Goal: Task Accomplishment & Management: Manage account settings

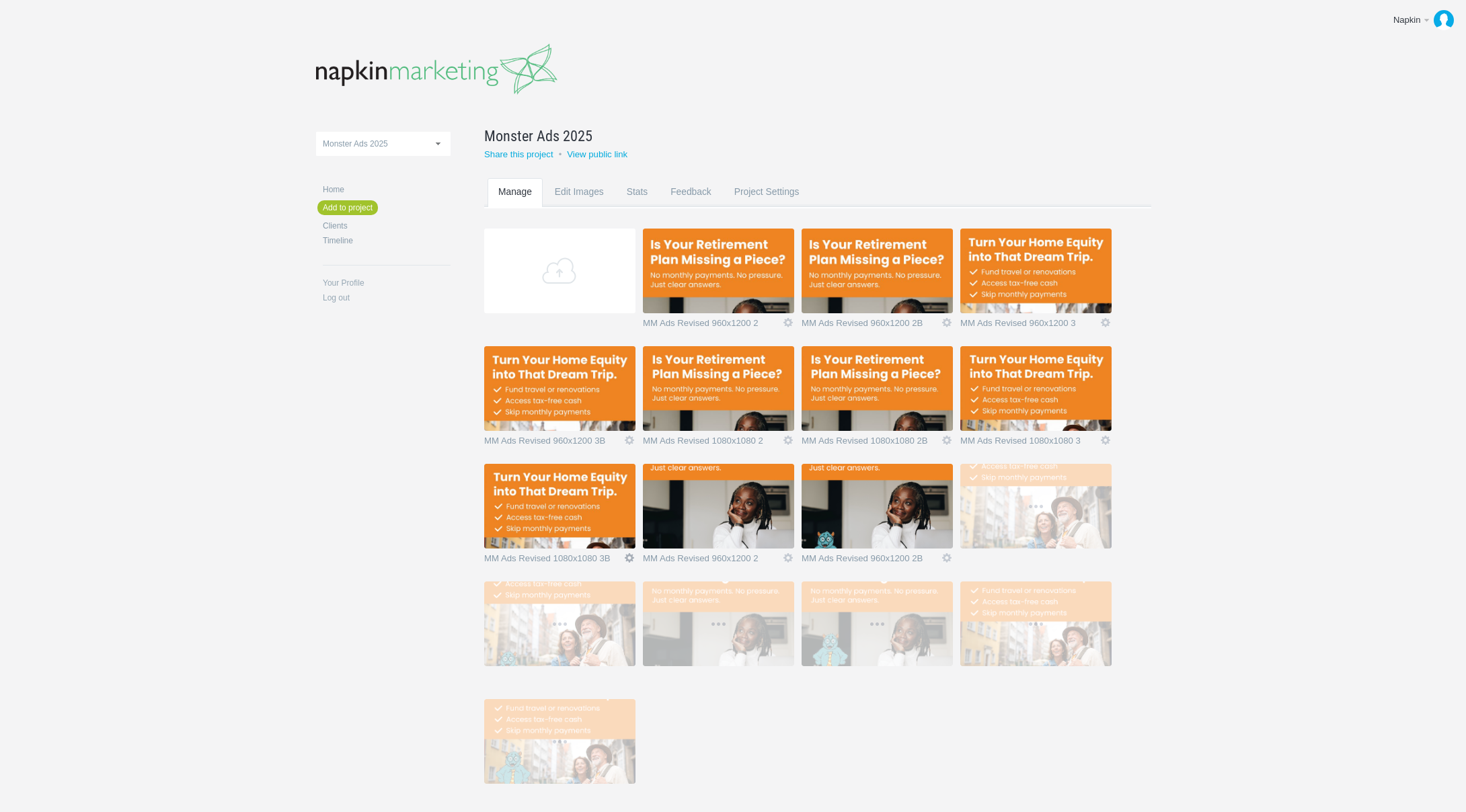
click at [631, 560] on link "Icon" at bounding box center [630, 558] width 12 height 12
click at [621, 534] on link "Delete" at bounding box center [603, 534] width 81 height 16
click at [621, 534] on link "Yeah I'm sure" at bounding box center [603, 534] width 81 height 16
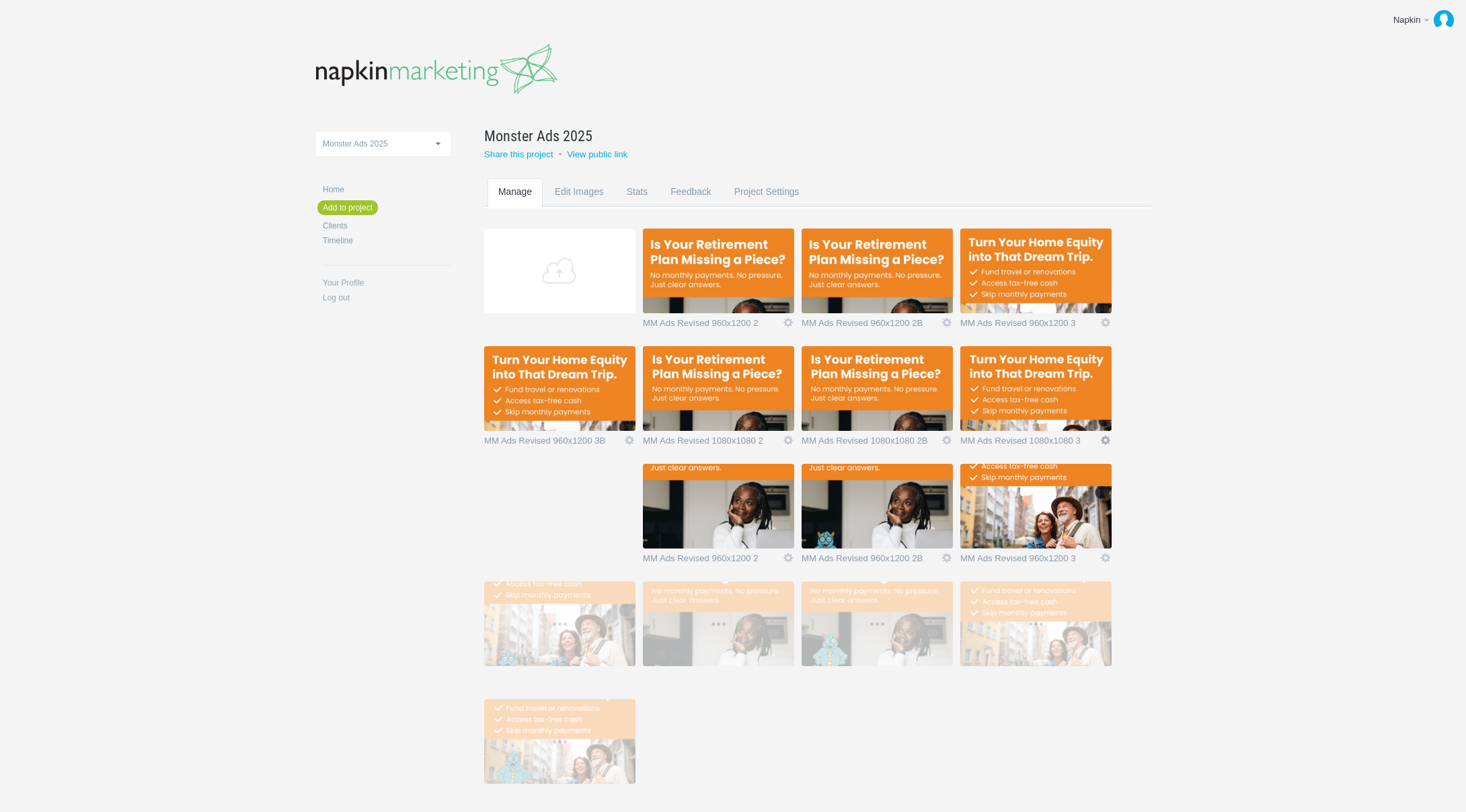
click at [1102, 438] on link "Icon" at bounding box center [1106, 440] width 12 height 12
click at [1093, 420] on link "Delete" at bounding box center [1079, 416] width 81 height 16
click at [1093, 420] on link "Yeah I'm sure" at bounding box center [1079, 416] width 81 height 16
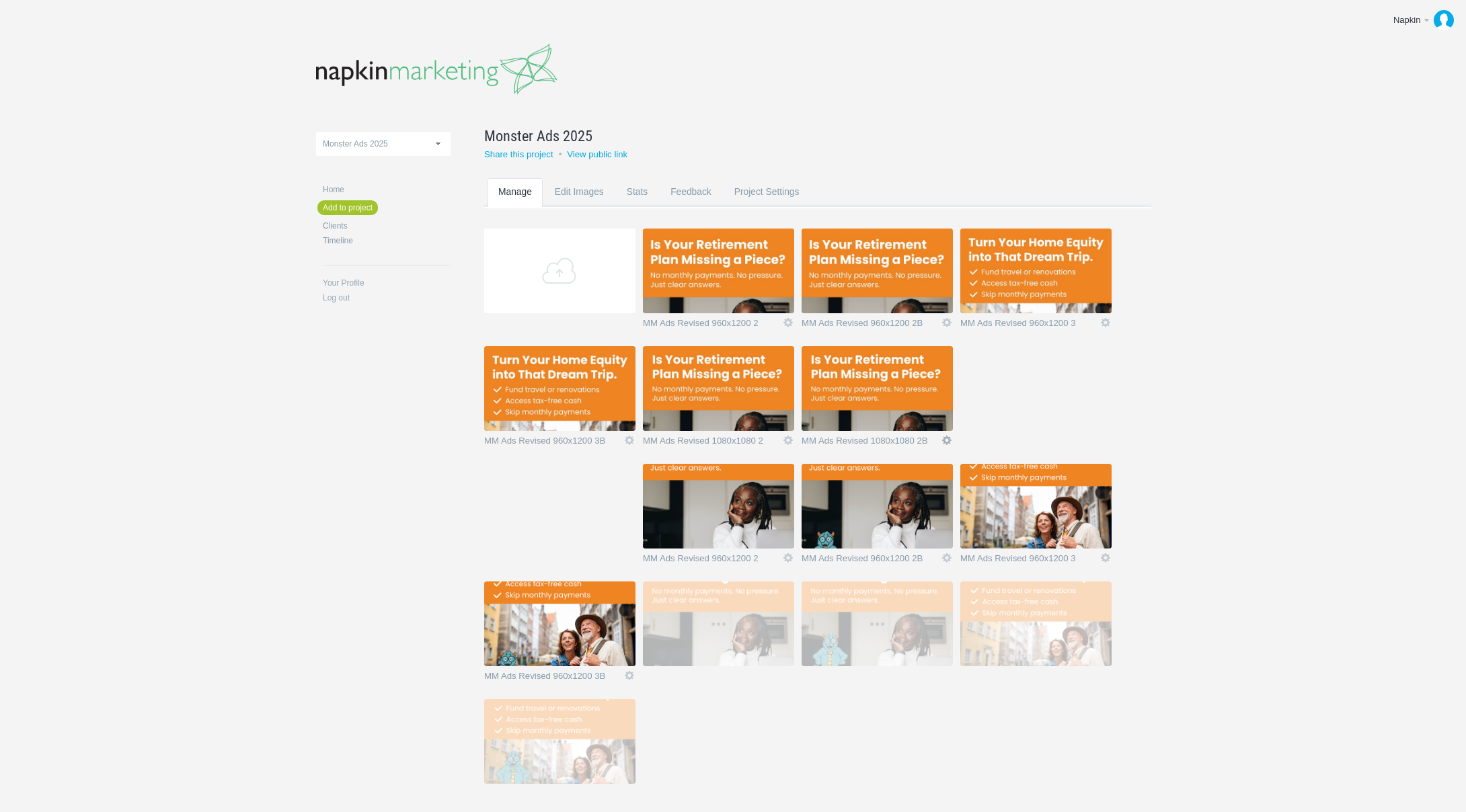
click at [948, 441] on link "Icon" at bounding box center [947, 440] width 12 height 12
click at [931, 417] on link "Delete" at bounding box center [920, 416] width 81 height 16
click at [931, 417] on link "Yeah I'm sure" at bounding box center [920, 416] width 81 height 16
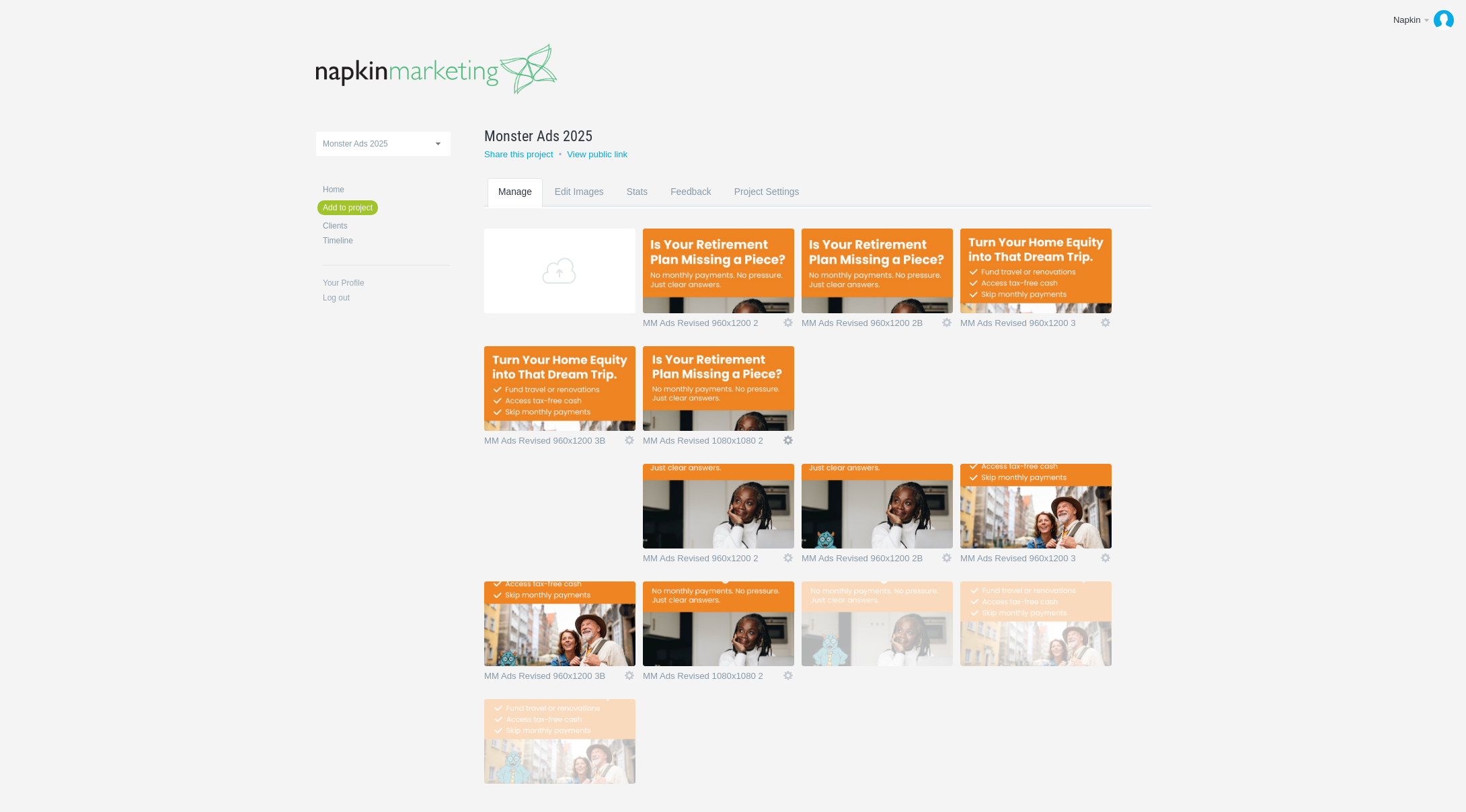
click at [791, 438] on link "Icon" at bounding box center [788, 440] width 12 height 12
click at [761, 417] on link "Delete" at bounding box center [761, 416] width 81 height 16
click at [0, 0] on link "Yeah I'm sure" at bounding box center [0, 0] width 0 height 0
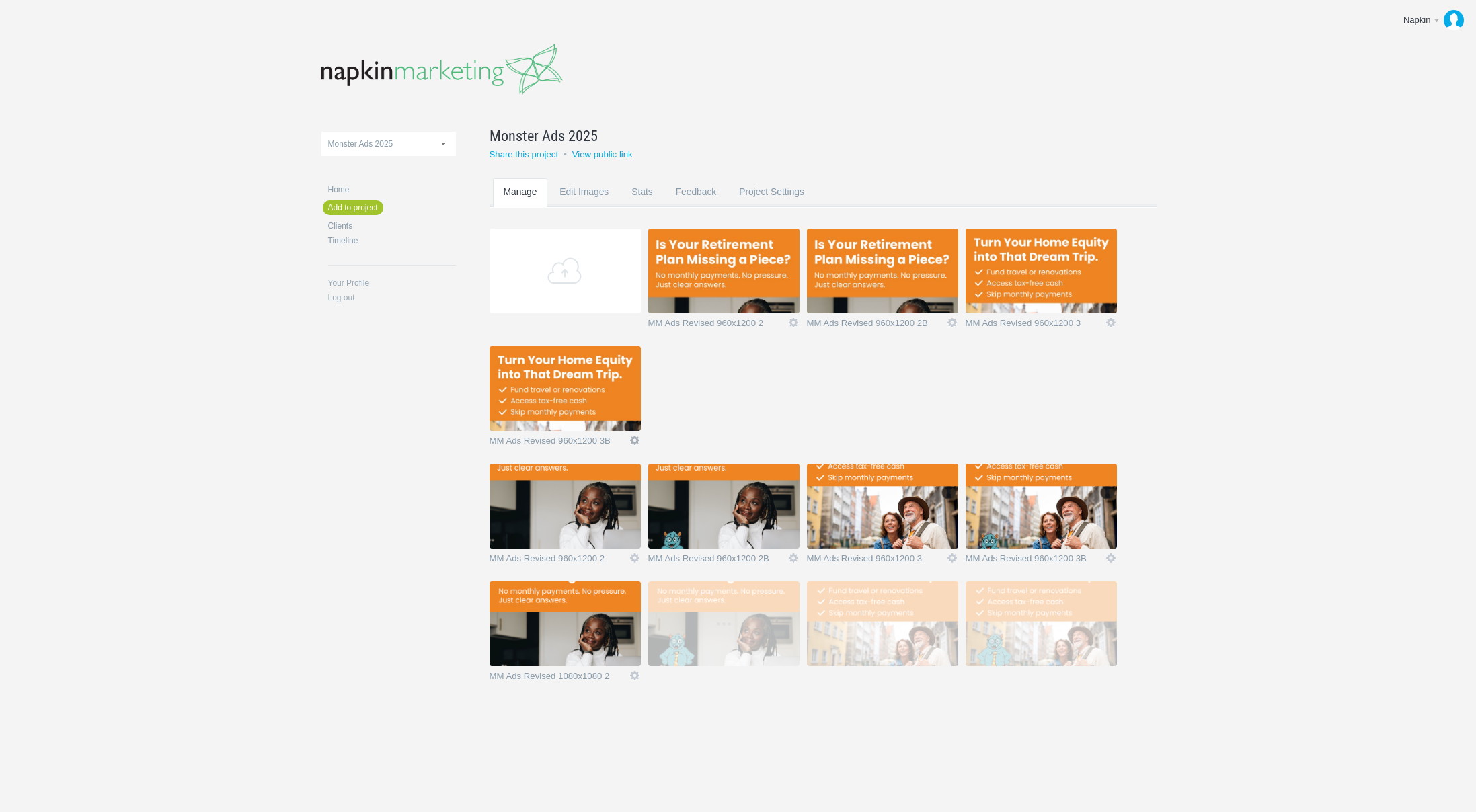
click at [637, 443] on link "Icon" at bounding box center [635, 440] width 12 height 12
click at [625, 420] on link "Delete" at bounding box center [608, 416] width 81 height 16
click at [625, 420] on link "Yeah I'm sure" at bounding box center [608, 416] width 81 height 16
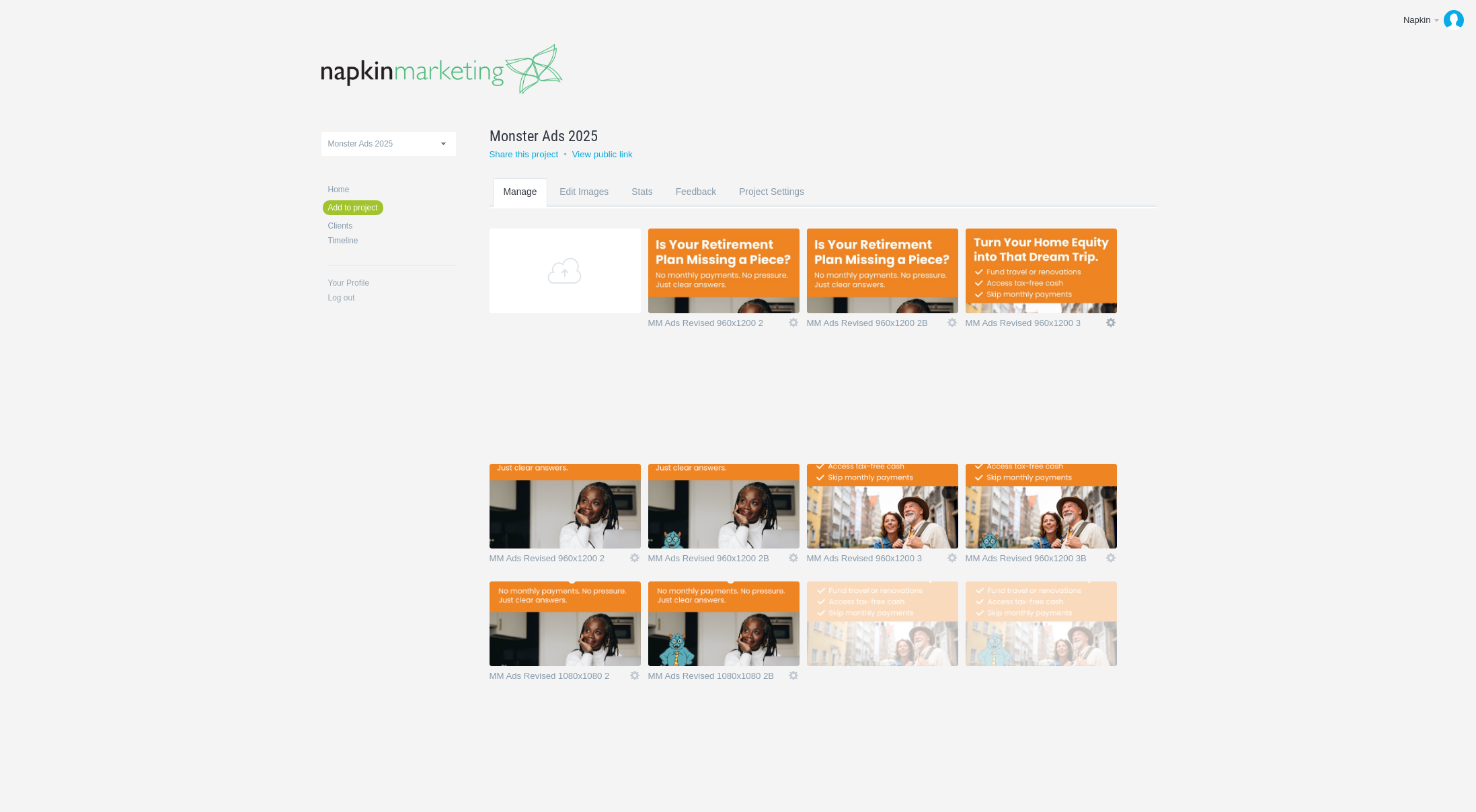
click at [1109, 322] on link "Icon" at bounding box center [1111, 322] width 12 height 12
click at [1083, 297] on link "Delete" at bounding box center [1085, 299] width 81 height 16
click at [1082, 297] on link "Yeah I'm sure" at bounding box center [1085, 299] width 81 height 16
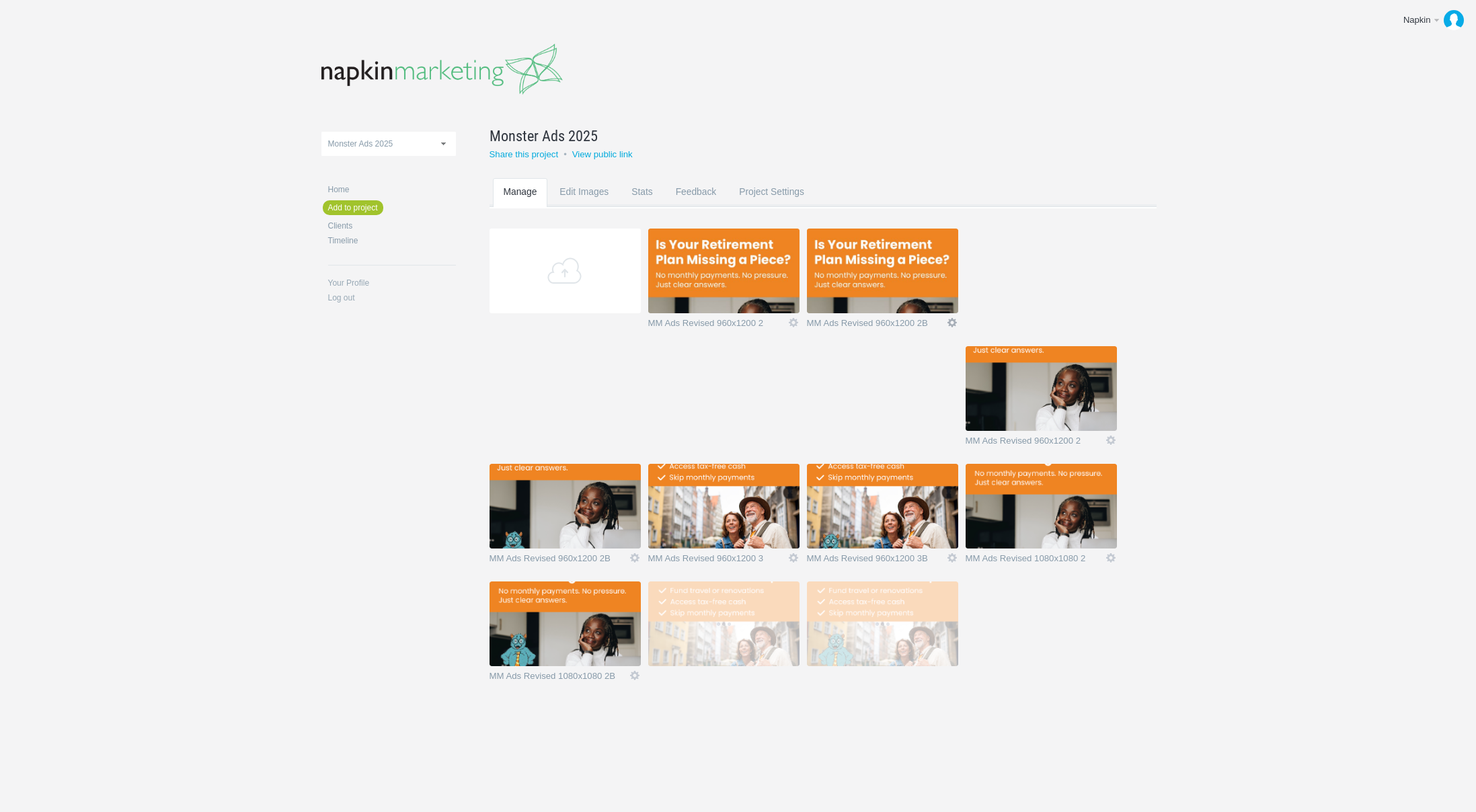
click at [955, 325] on link "Icon" at bounding box center [952, 322] width 12 height 12
click at [939, 301] on link "Delete" at bounding box center [925, 299] width 81 height 16
click at [939, 301] on link "Yeah I'm sure" at bounding box center [925, 299] width 81 height 16
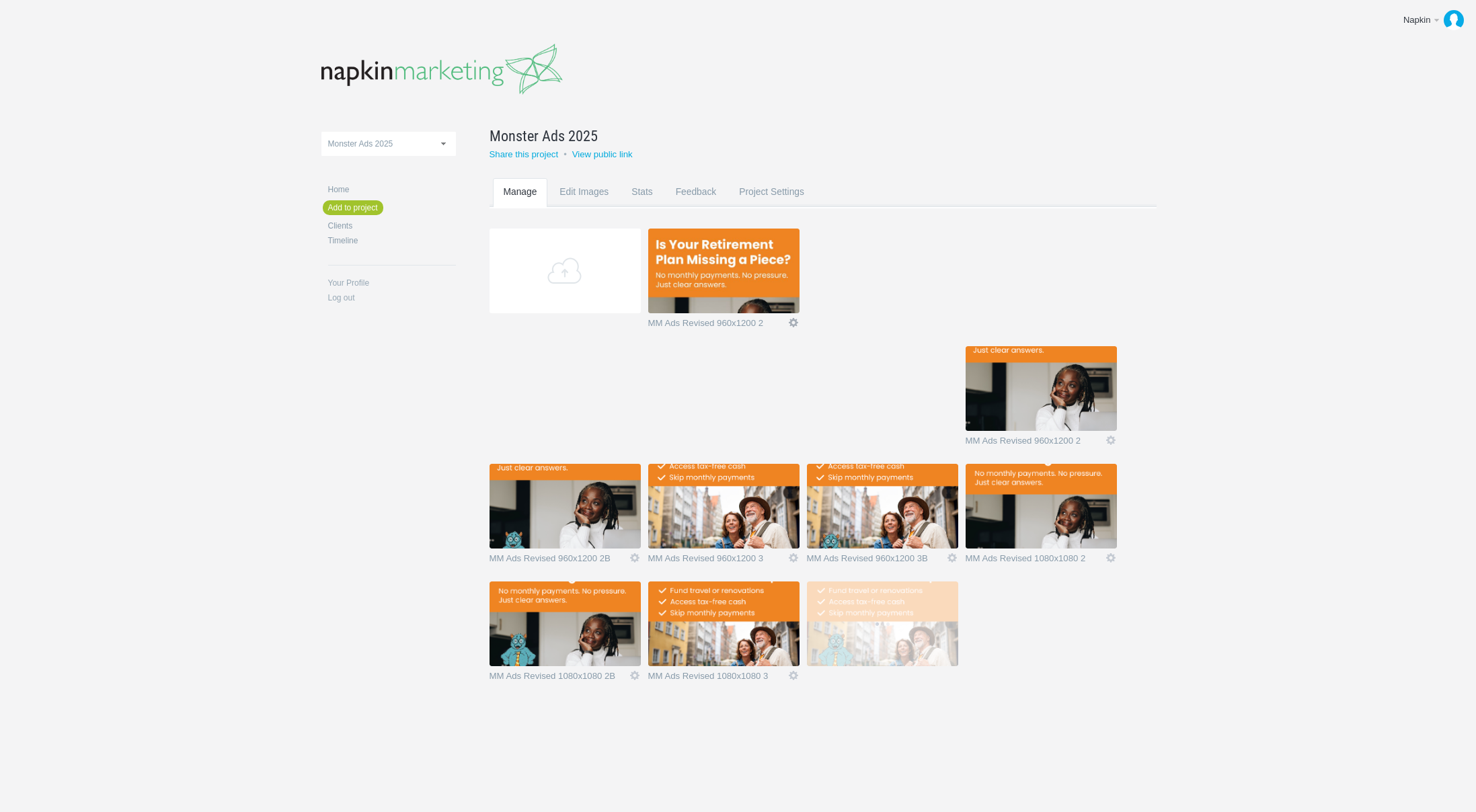
click at [794, 322] on link "Icon" at bounding box center [793, 322] width 12 height 12
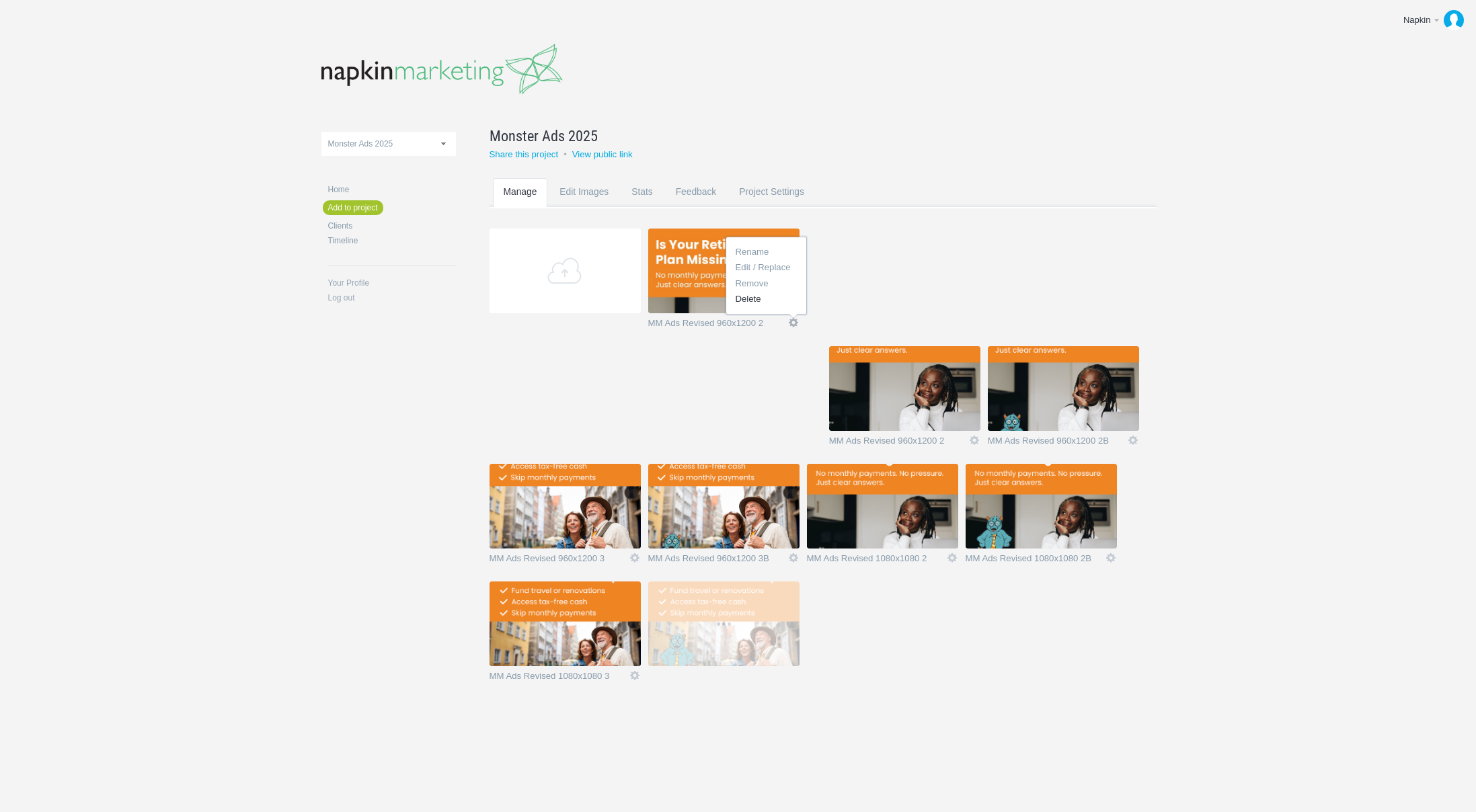
click at [784, 302] on link "Delete" at bounding box center [766, 299] width 81 height 16
click at [0, 0] on link "Yeah I'm sure" at bounding box center [0, 0] width 0 height 0
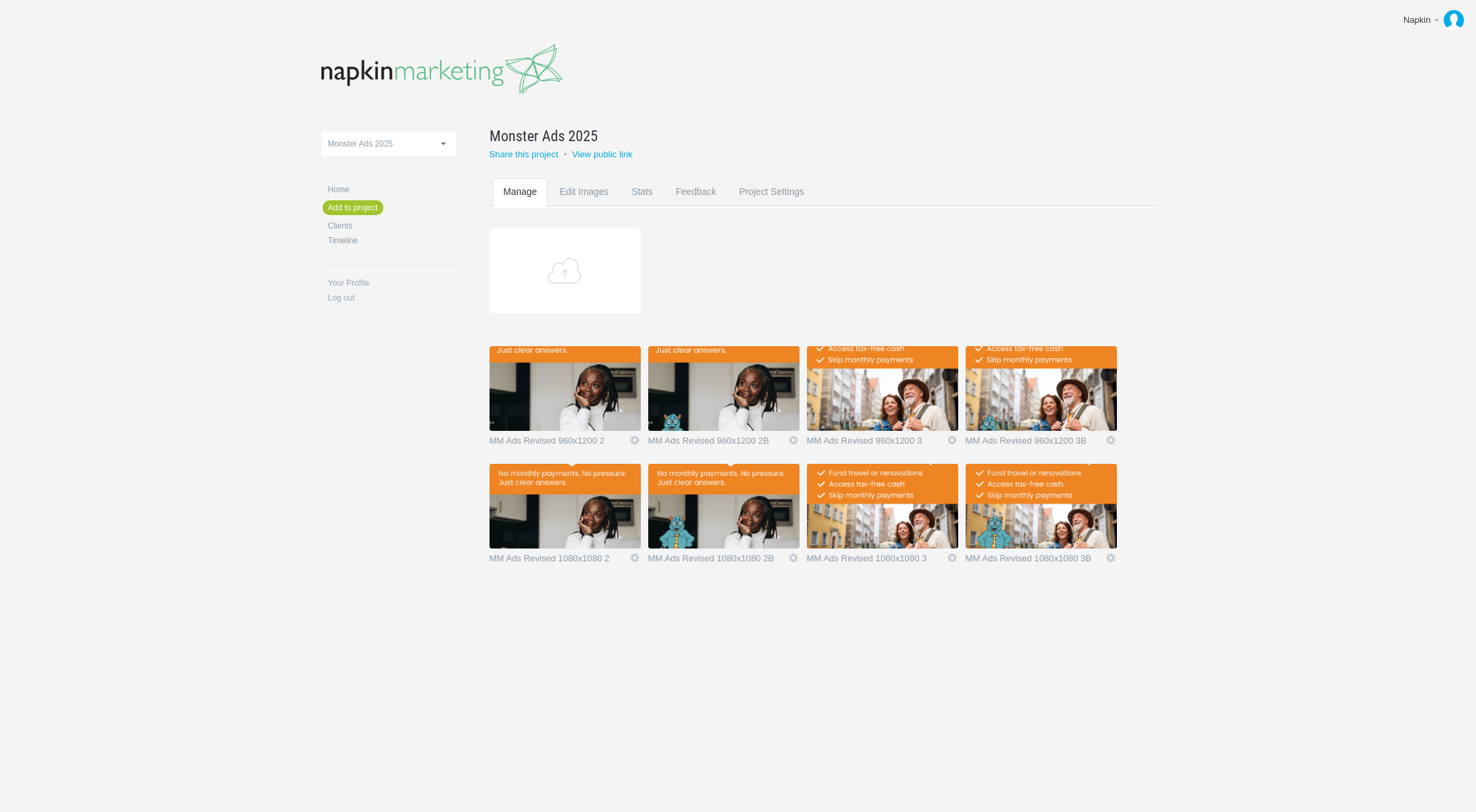
click at [1078, 653] on body "Napkin Edit profile Log out Upload 11-1 & 11-2 2016 eNews Redesign 2021 Templat…" at bounding box center [738, 406] width 1476 height 812
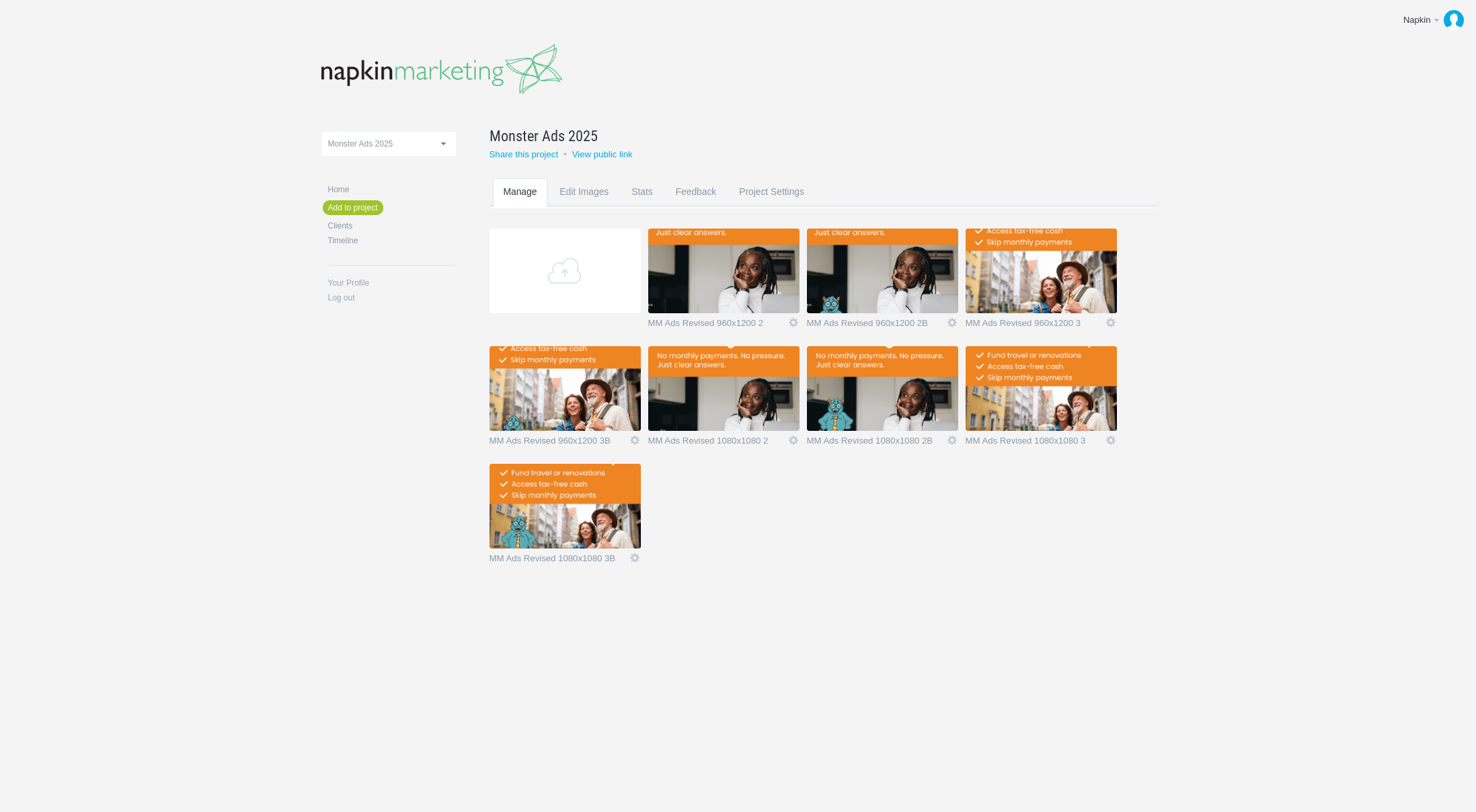
click at [851, 557] on section "Add MM Ads Revised 960x1200 2 Edit Rename Edit / Replace Remove Delete Yeah I'm…" at bounding box center [833, 405] width 687 height 353
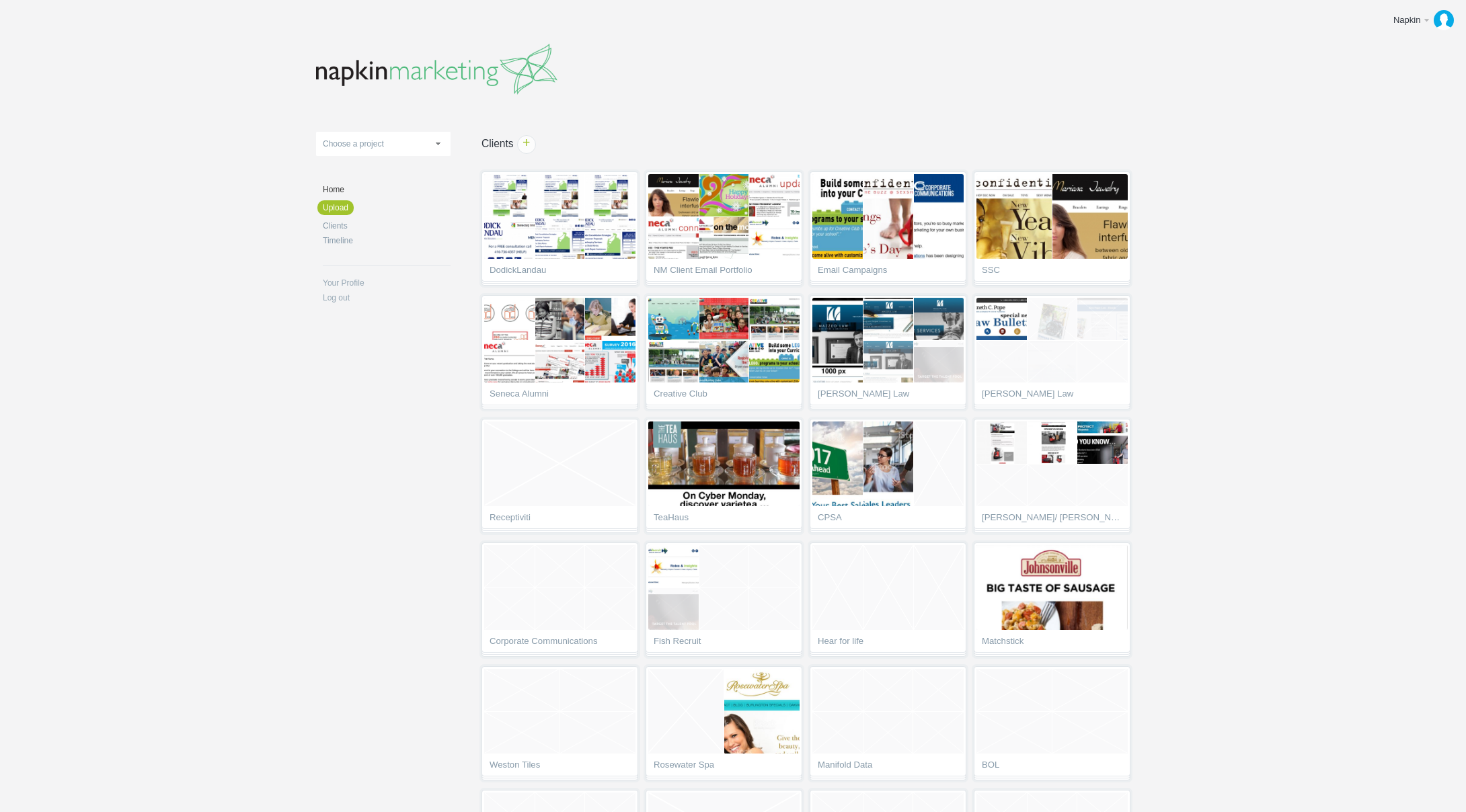
click at [1316, 444] on body "Napkin Edit profile Log out Upload 11-1 & 11-2 2016 eNews Redesign 2021 Templat…" at bounding box center [733, 406] width 1466 height 812
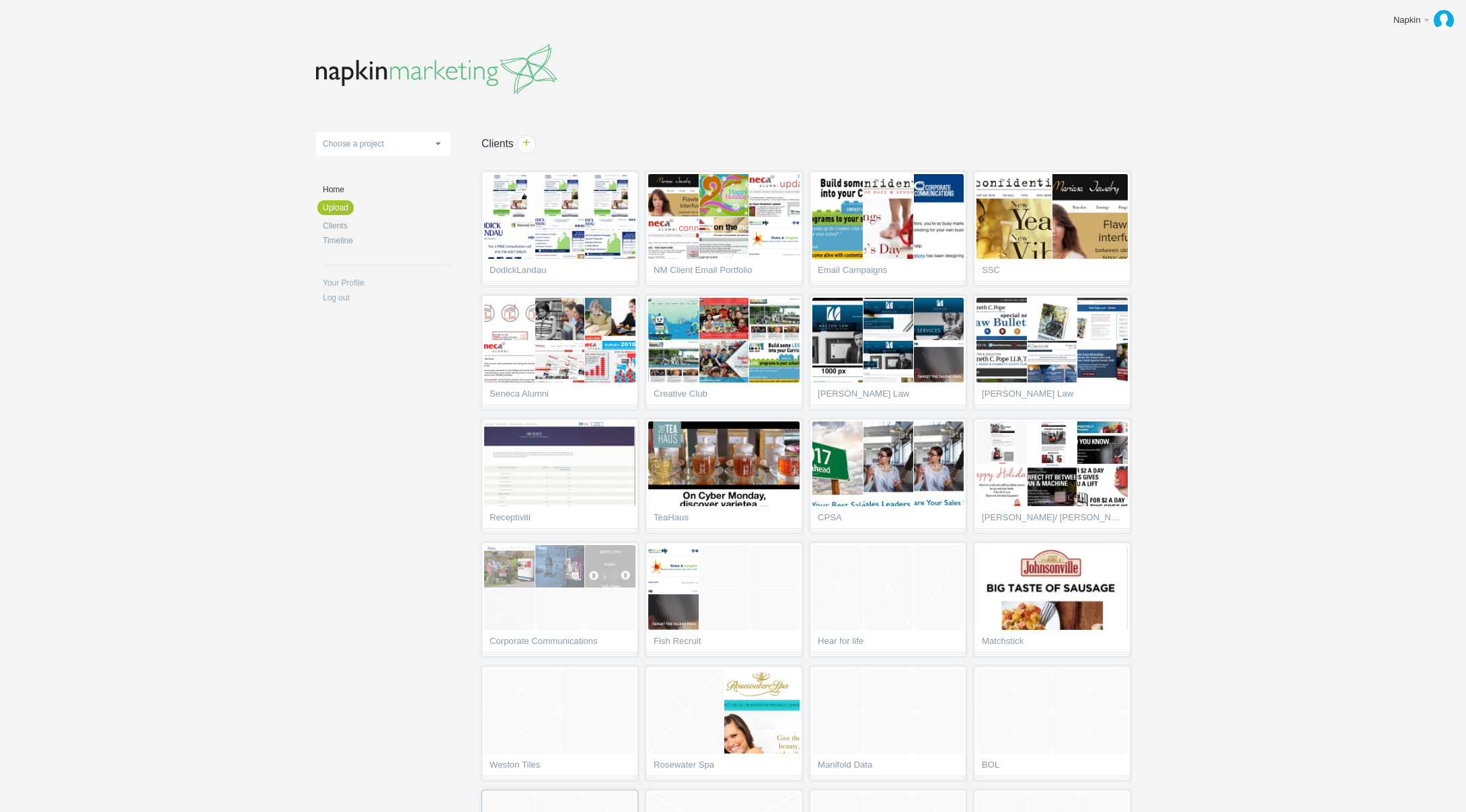
scroll to position [3700, 0]
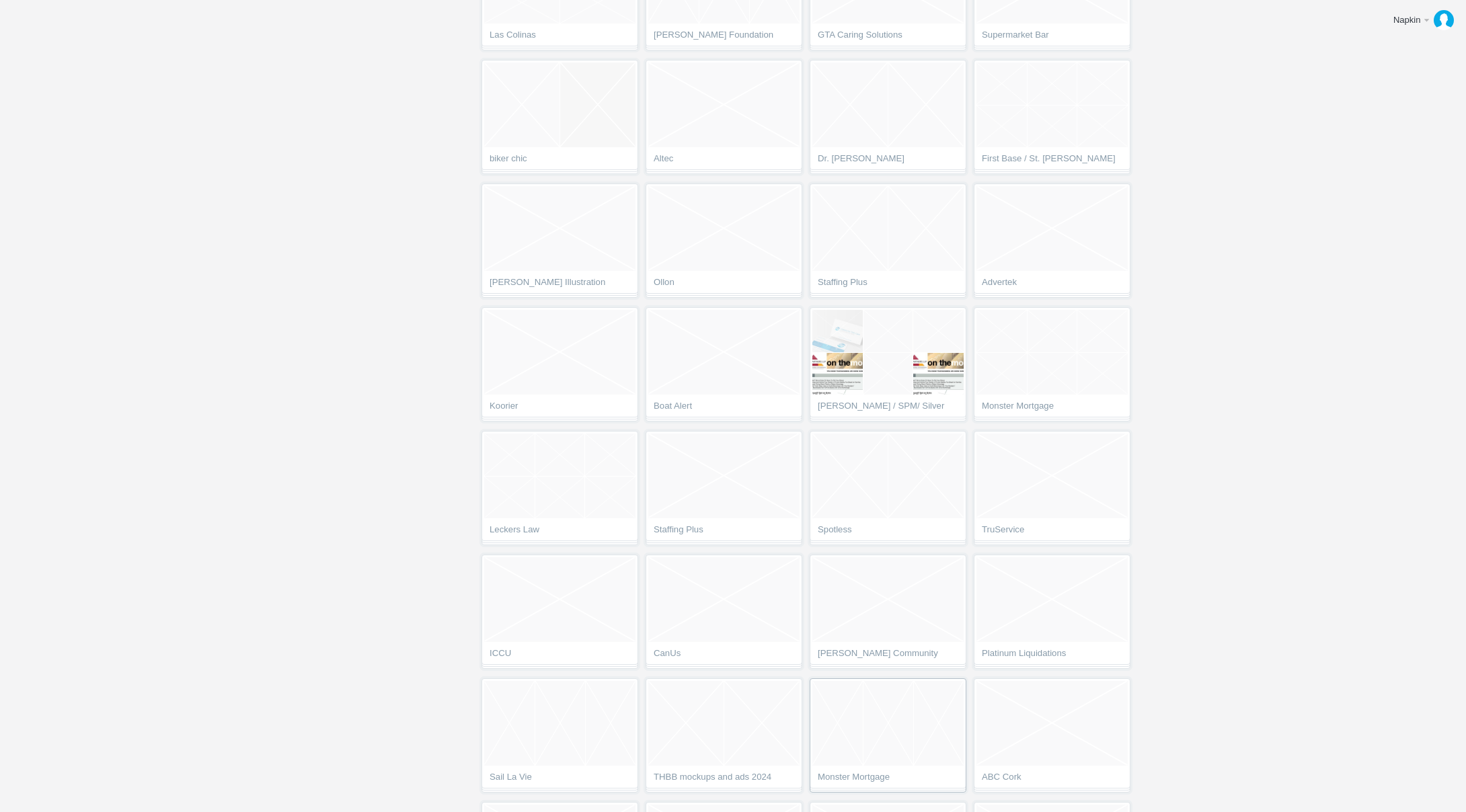
click at [861, 770] on link "Monster Mortgage" at bounding box center [888, 735] width 157 height 115
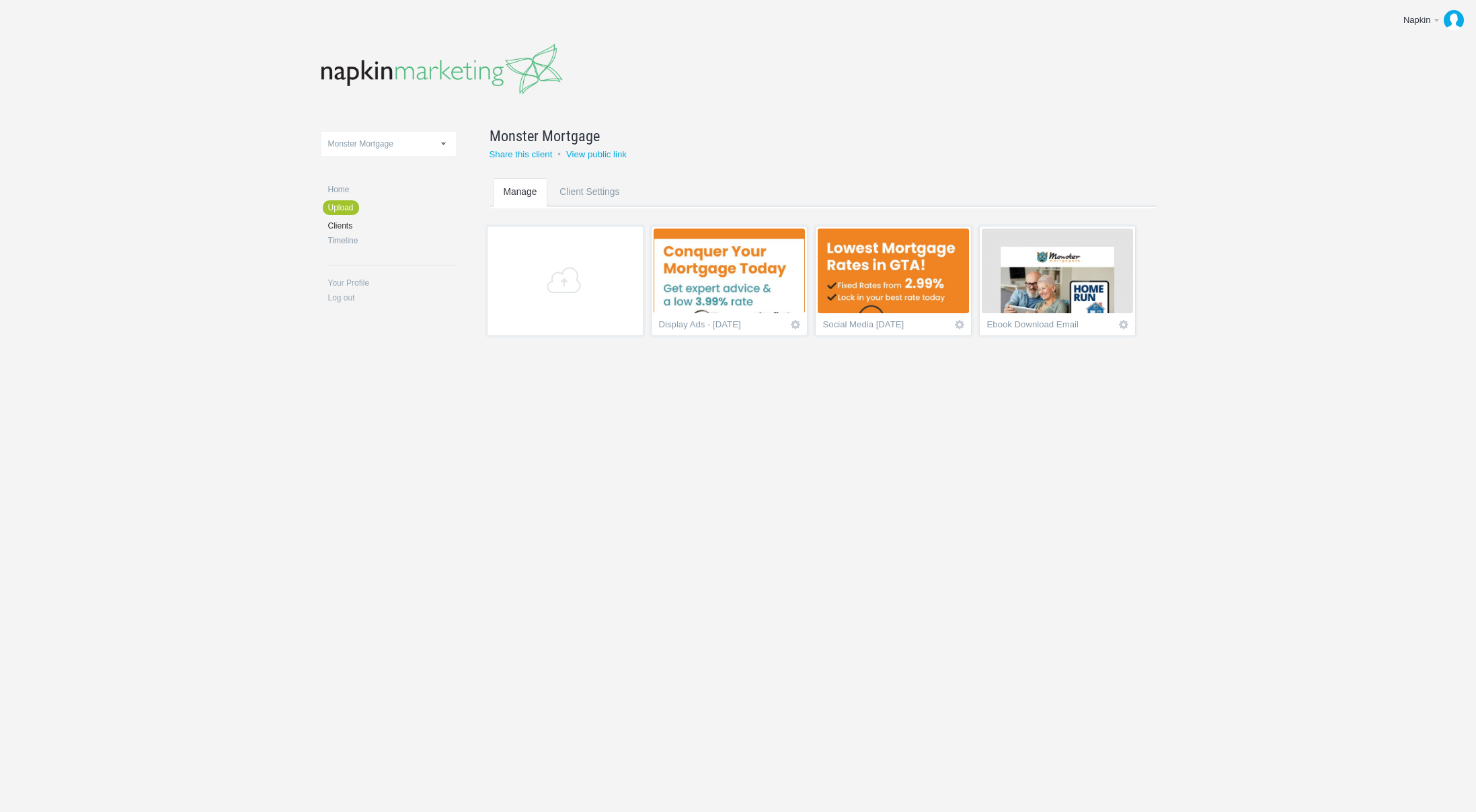
click at [781, 292] on img at bounding box center [729, 271] width 152 height 84
click at [910, 276] on img at bounding box center [893, 271] width 152 height 84
click at [1029, 276] on img at bounding box center [1058, 271] width 152 height 84
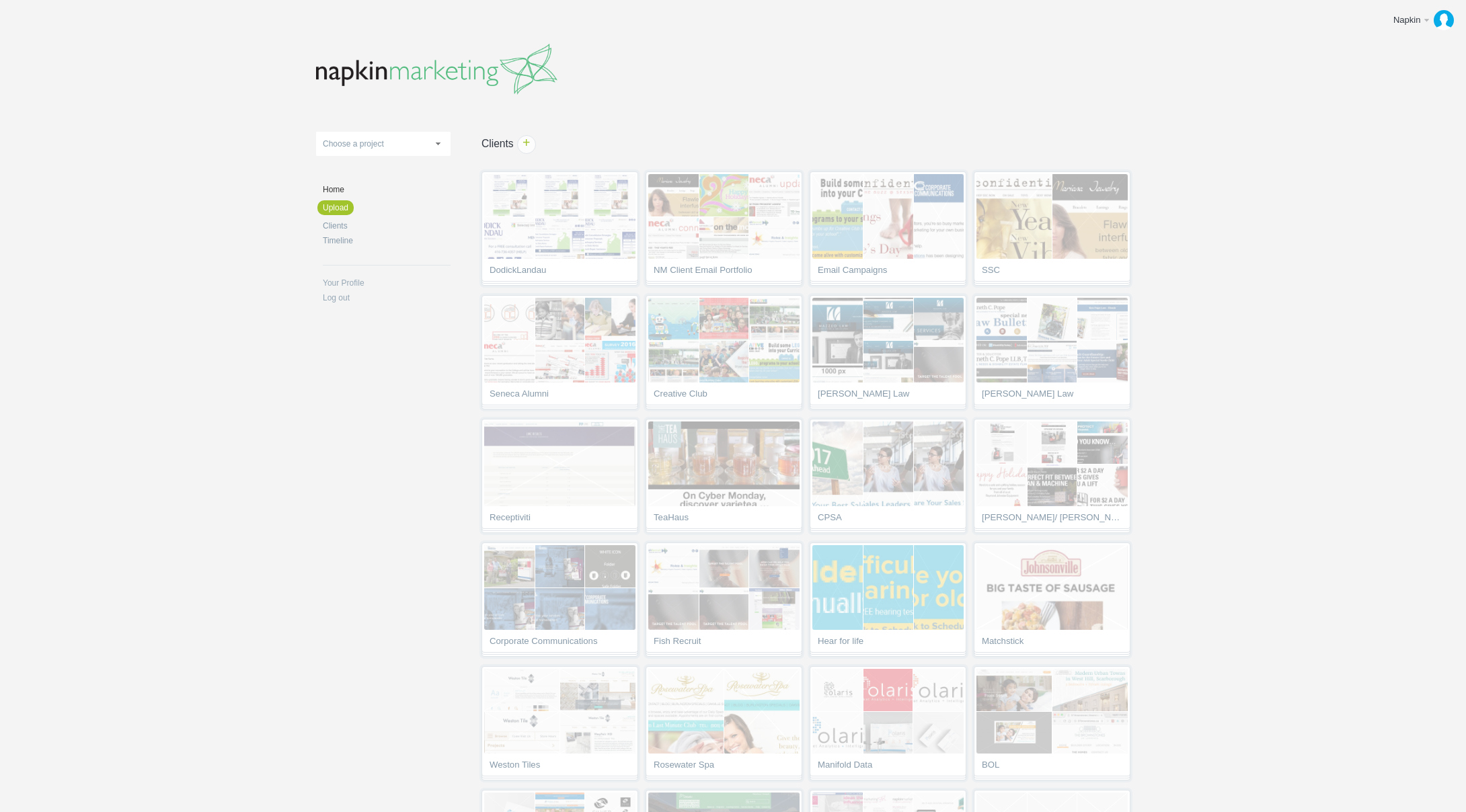
scroll to position [3700, 0]
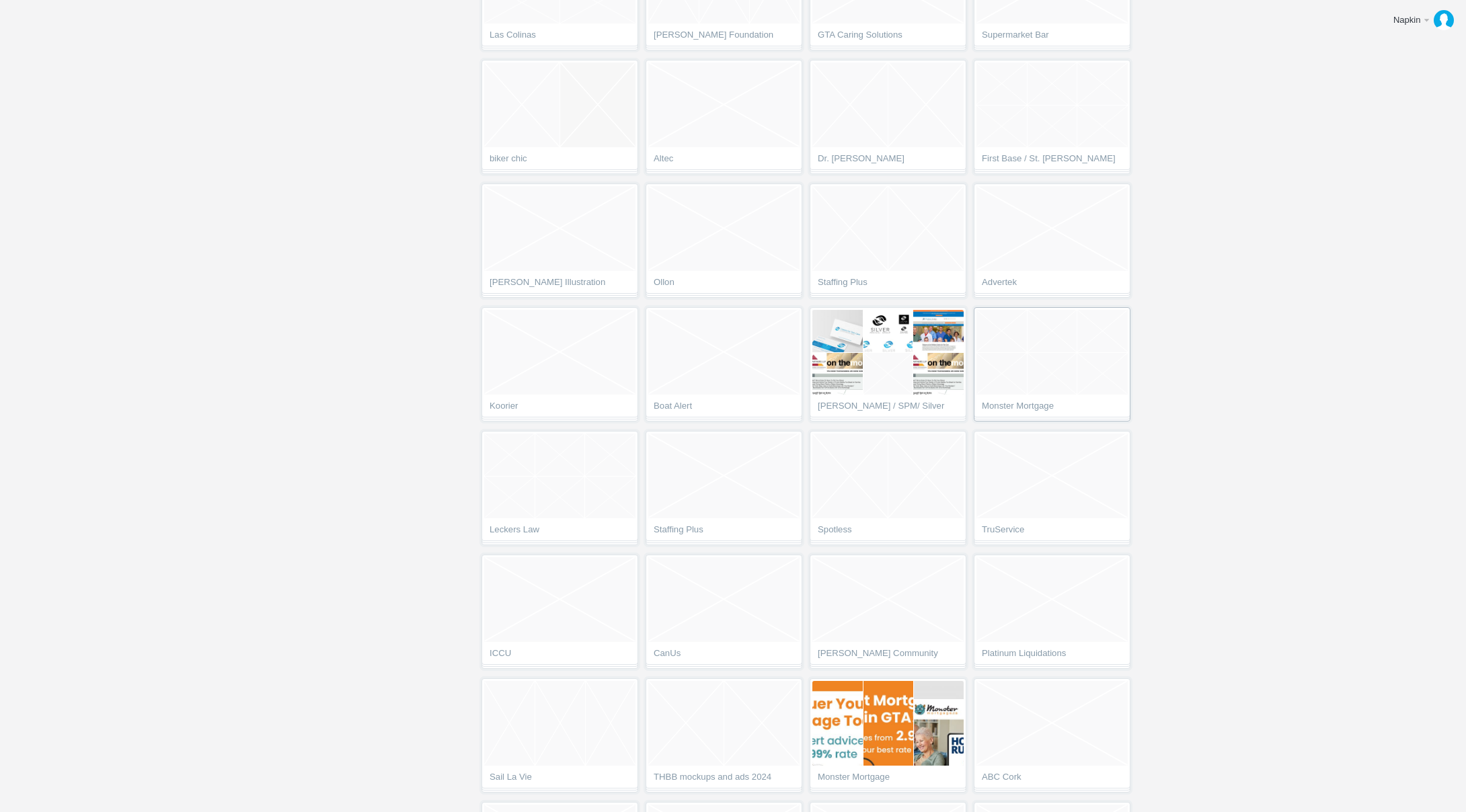
click at [1031, 347] on li at bounding box center [1053, 332] width 50 height 43
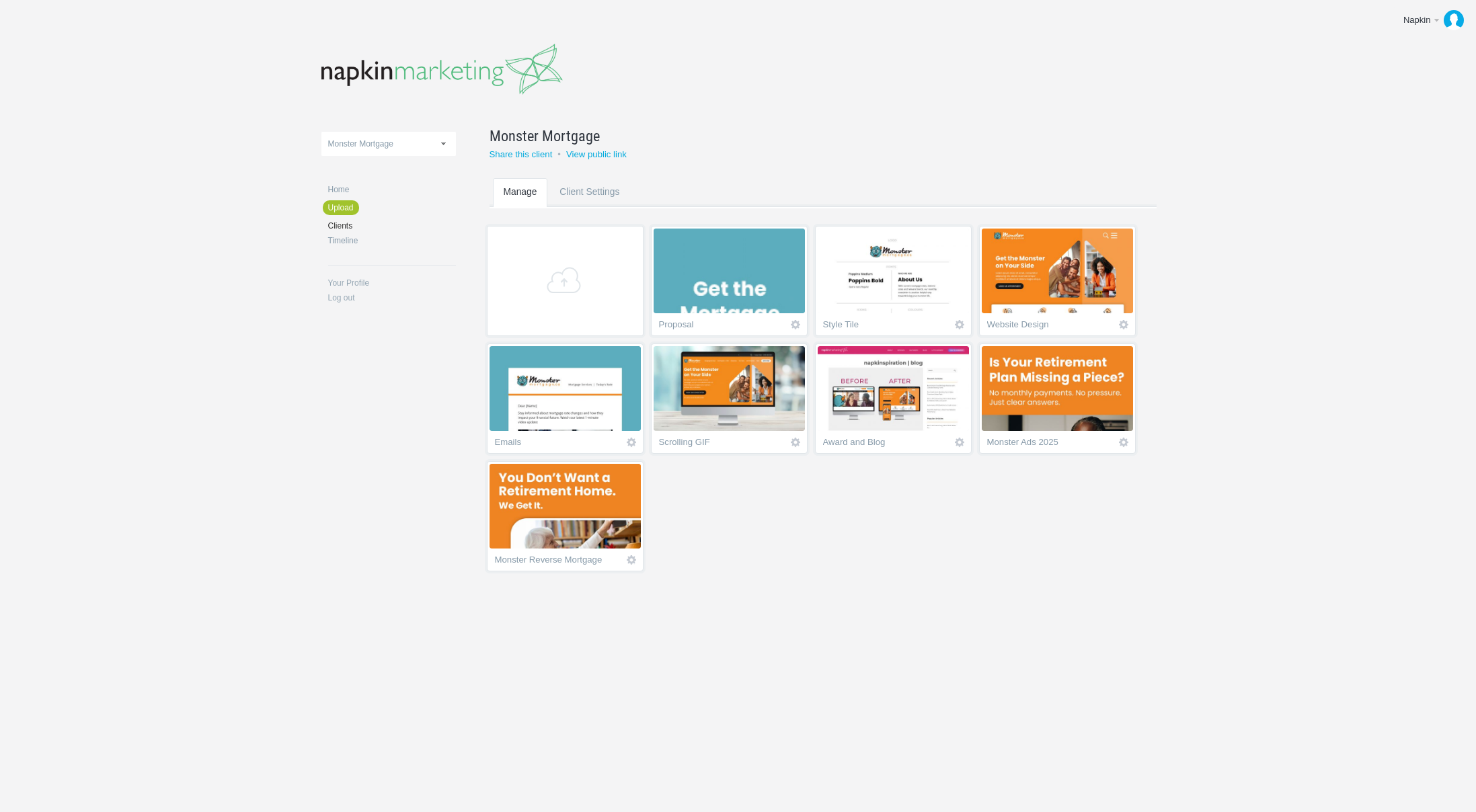
click at [564, 519] on img at bounding box center [566, 506] width 152 height 84
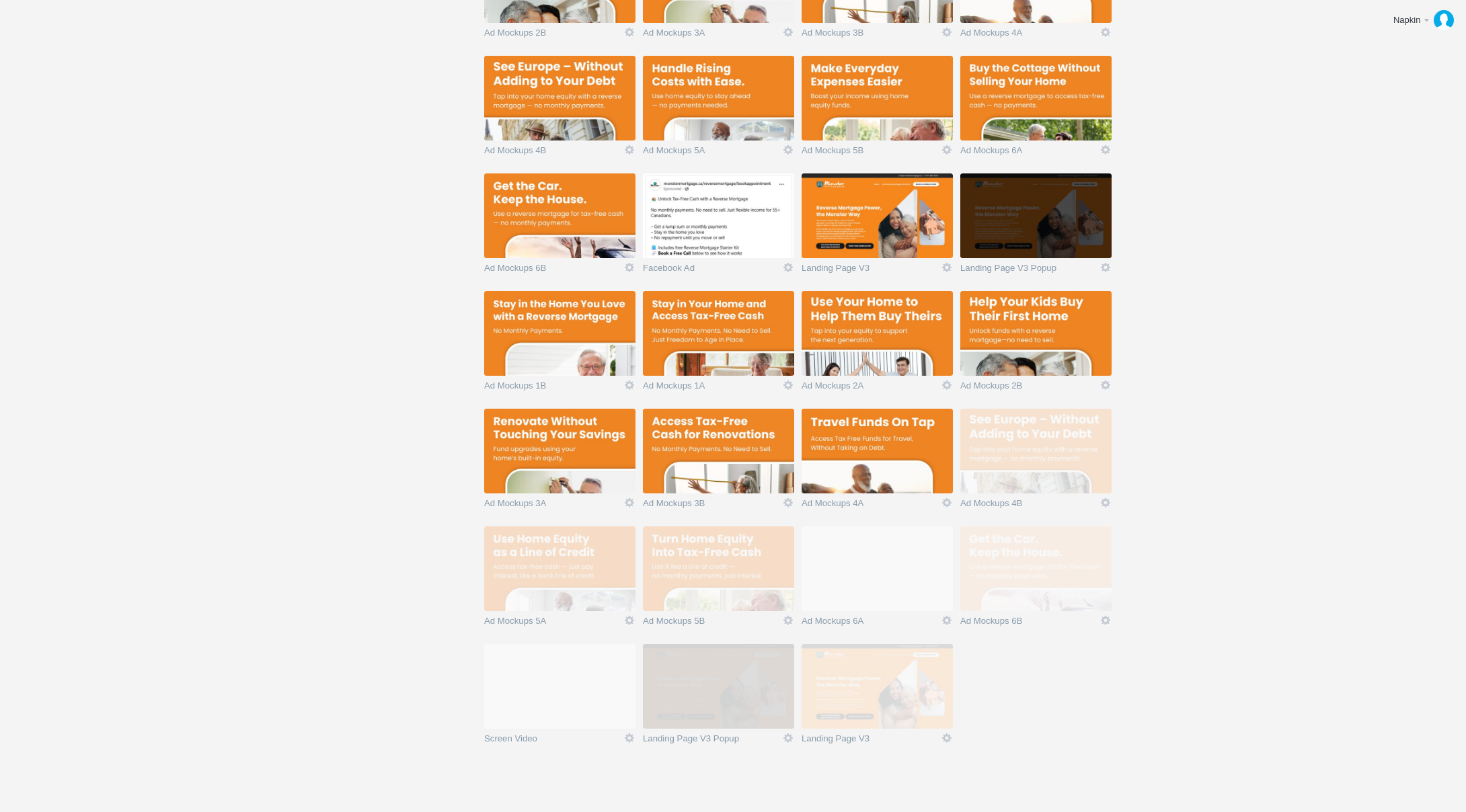
scroll to position [775, 0]
